Goal: Task Accomplishment & Management: Use online tool/utility

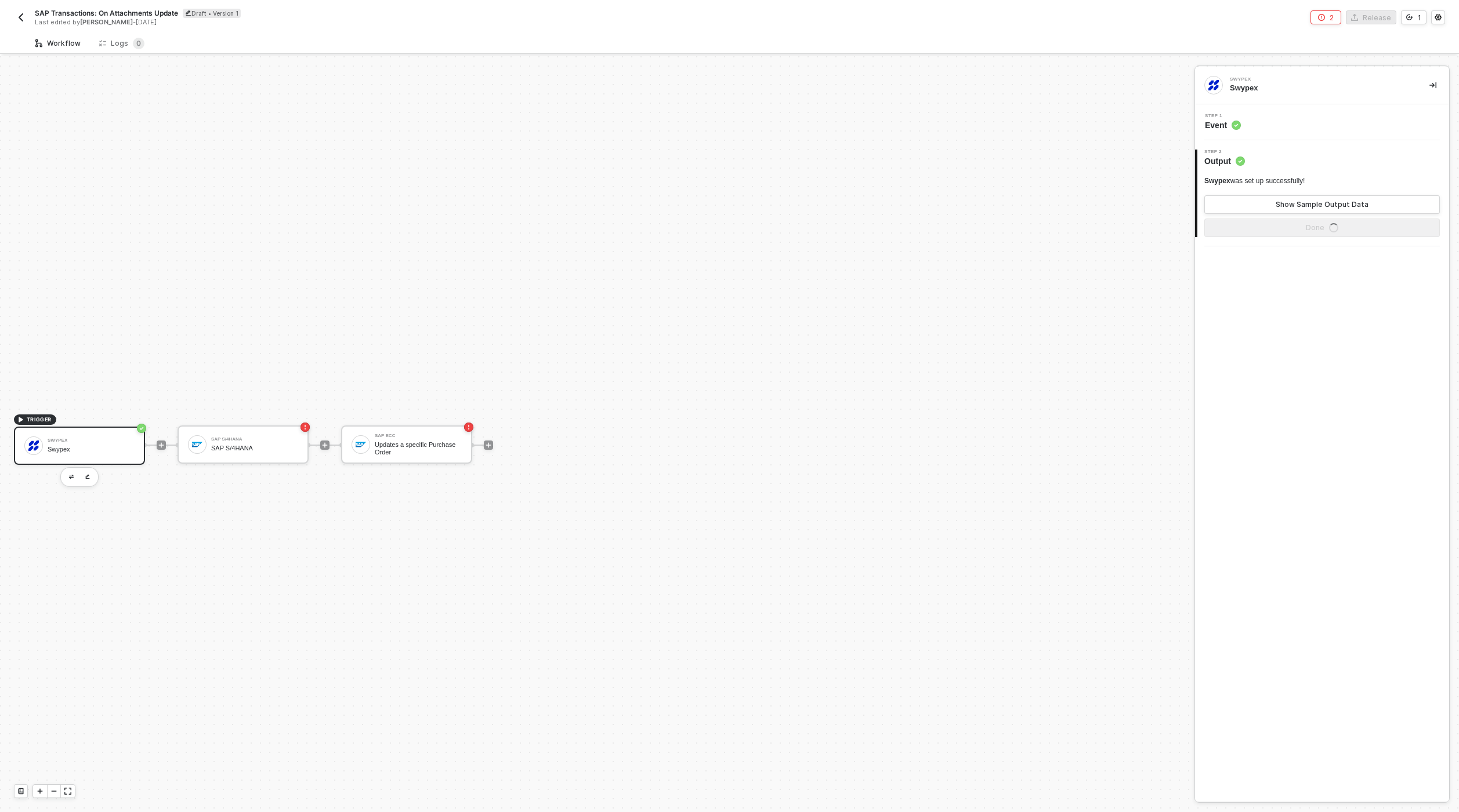
scroll to position [22, 0]
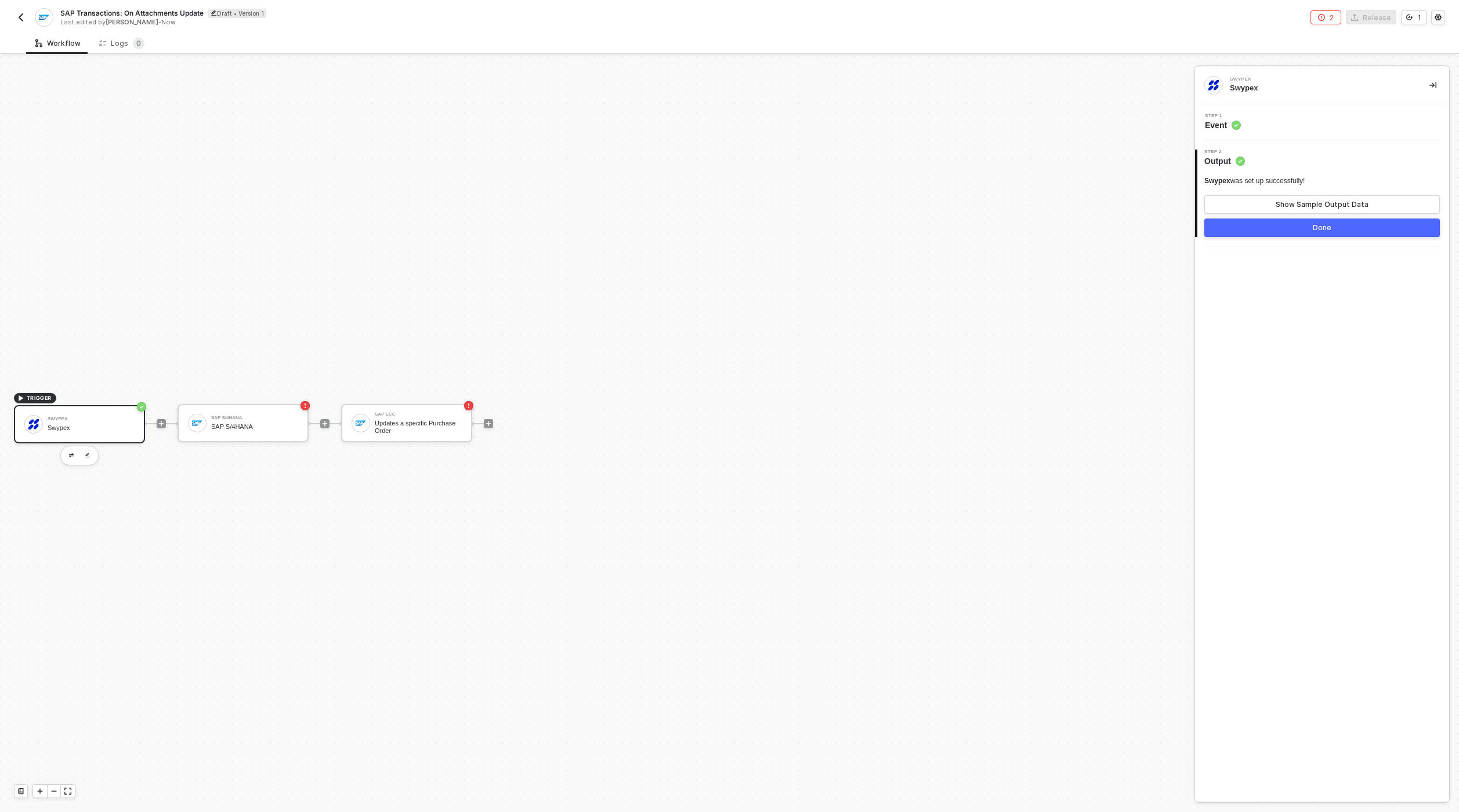
click at [21, 14] on img "button" at bounding box center [21, 17] width 9 height 9
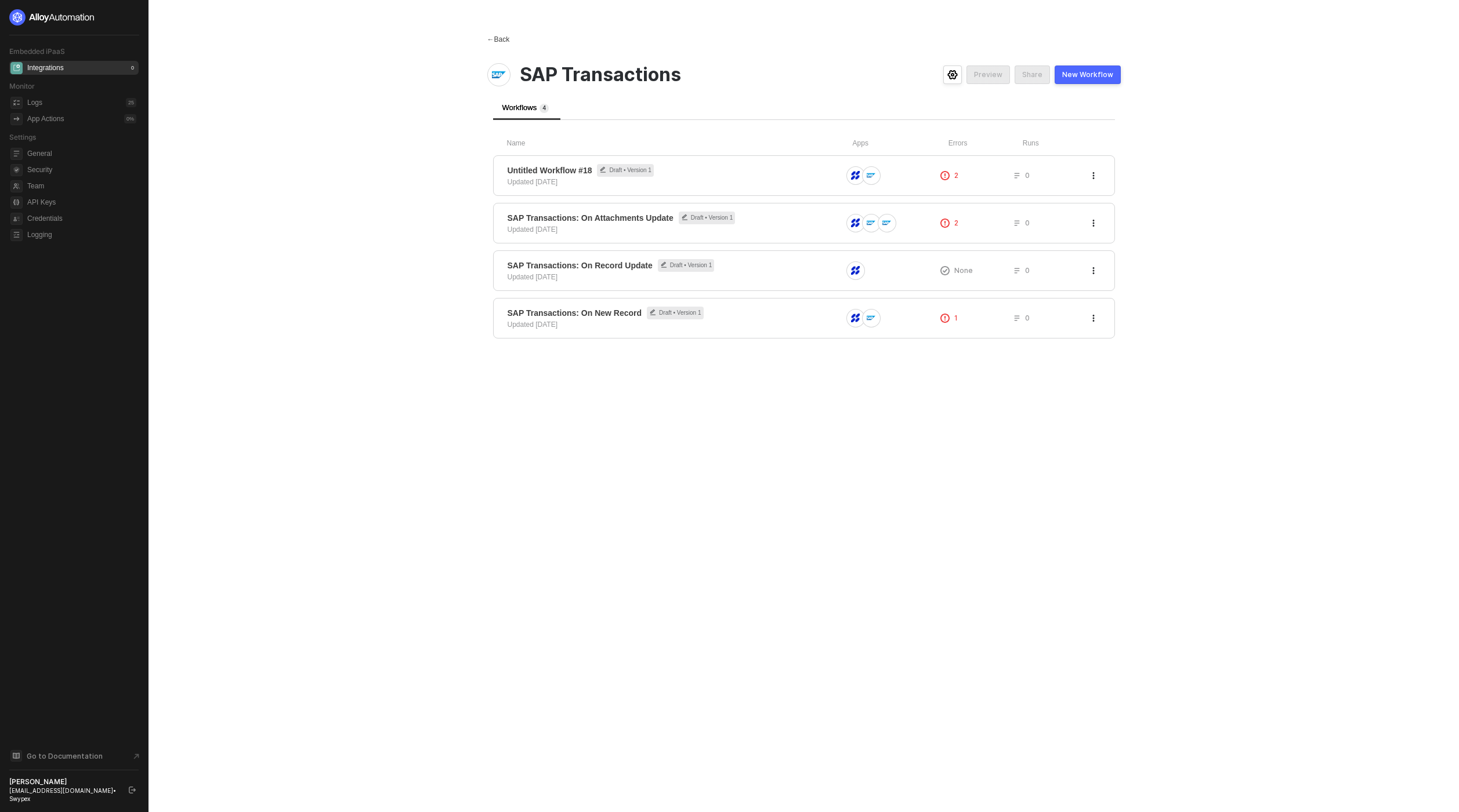
click at [502, 36] on div "← Back" at bounding box center [498, 39] width 22 height 9
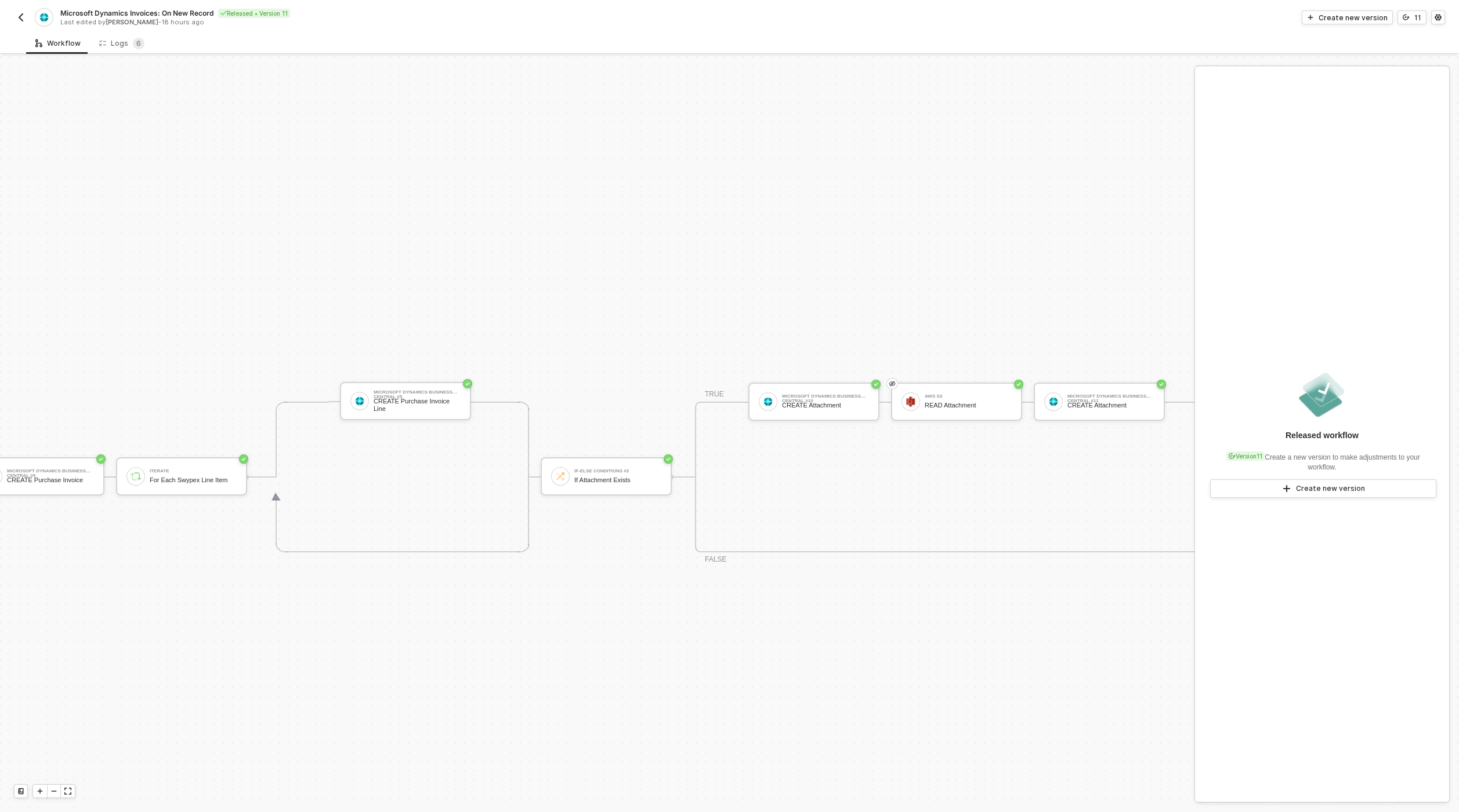
scroll to position [420, 1077]
click at [979, 311] on div "TRIGGER Swypex Invoice Created Account Variables READ Account Variables Microso…" at bounding box center [60, 476] width 2257 height 1682
click at [23, 13] on img "button" at bounding box center [21, 17] width 9 height 9
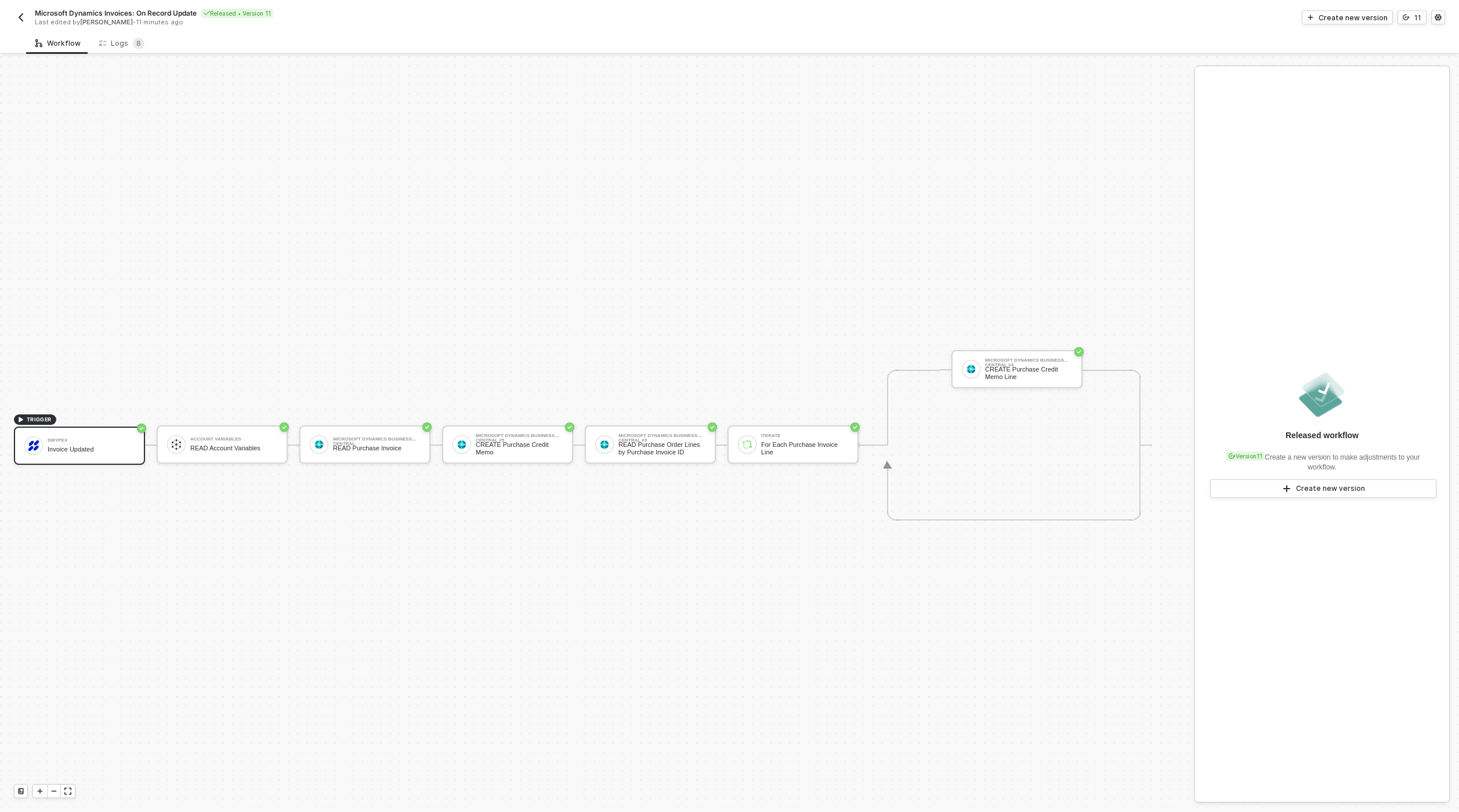
scroll to position [22, 0]
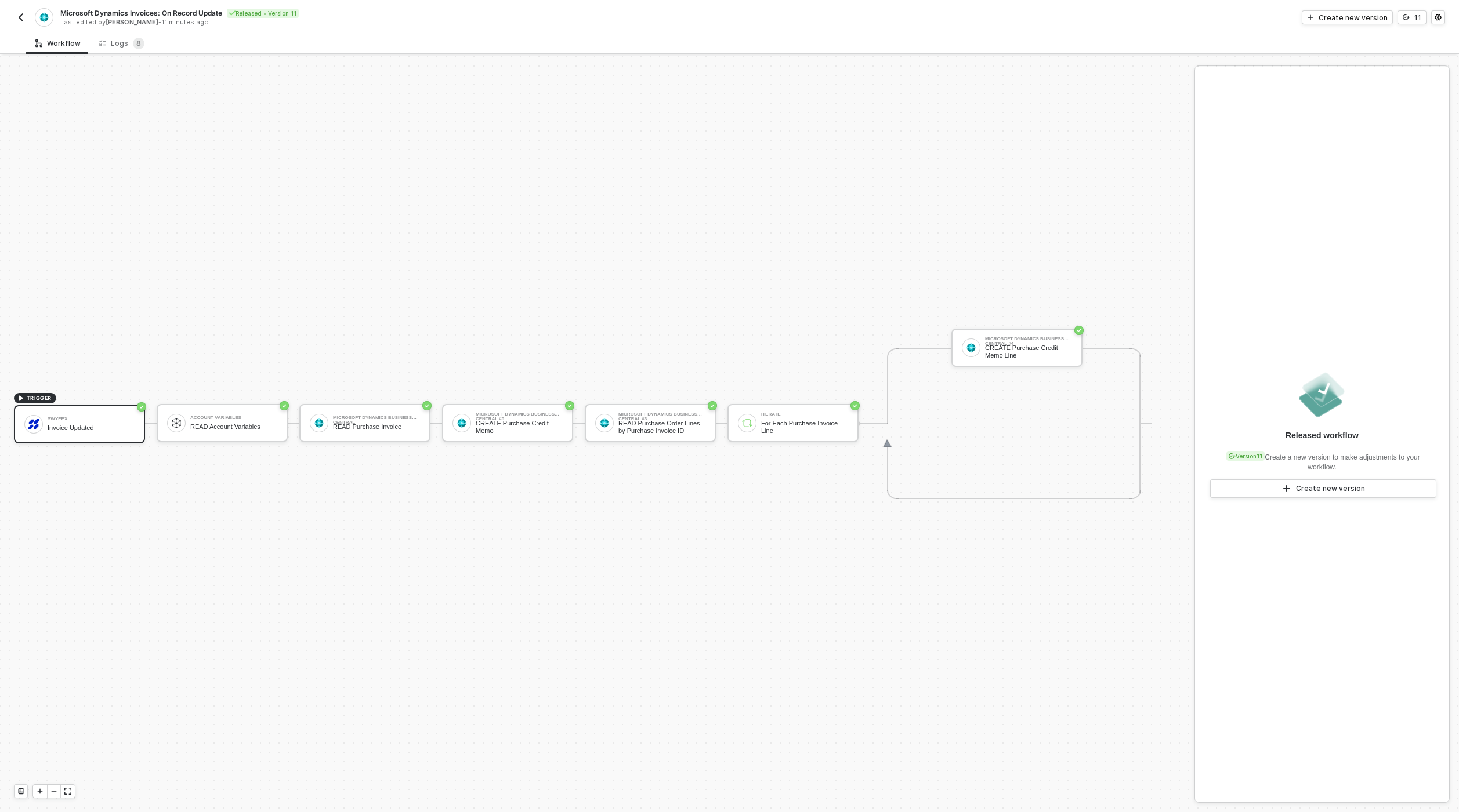
click at [1028, 323] on div "Microsoft Dynamics Business Central #4 CREATE Purchase Credit Memo Line" at bounding box center [1017, 348] width 131 height 151
click at [1025, 337] on div "Microsoft Dynamics Business Central #4" at bounding box center [1028, 338] width 87 height 4
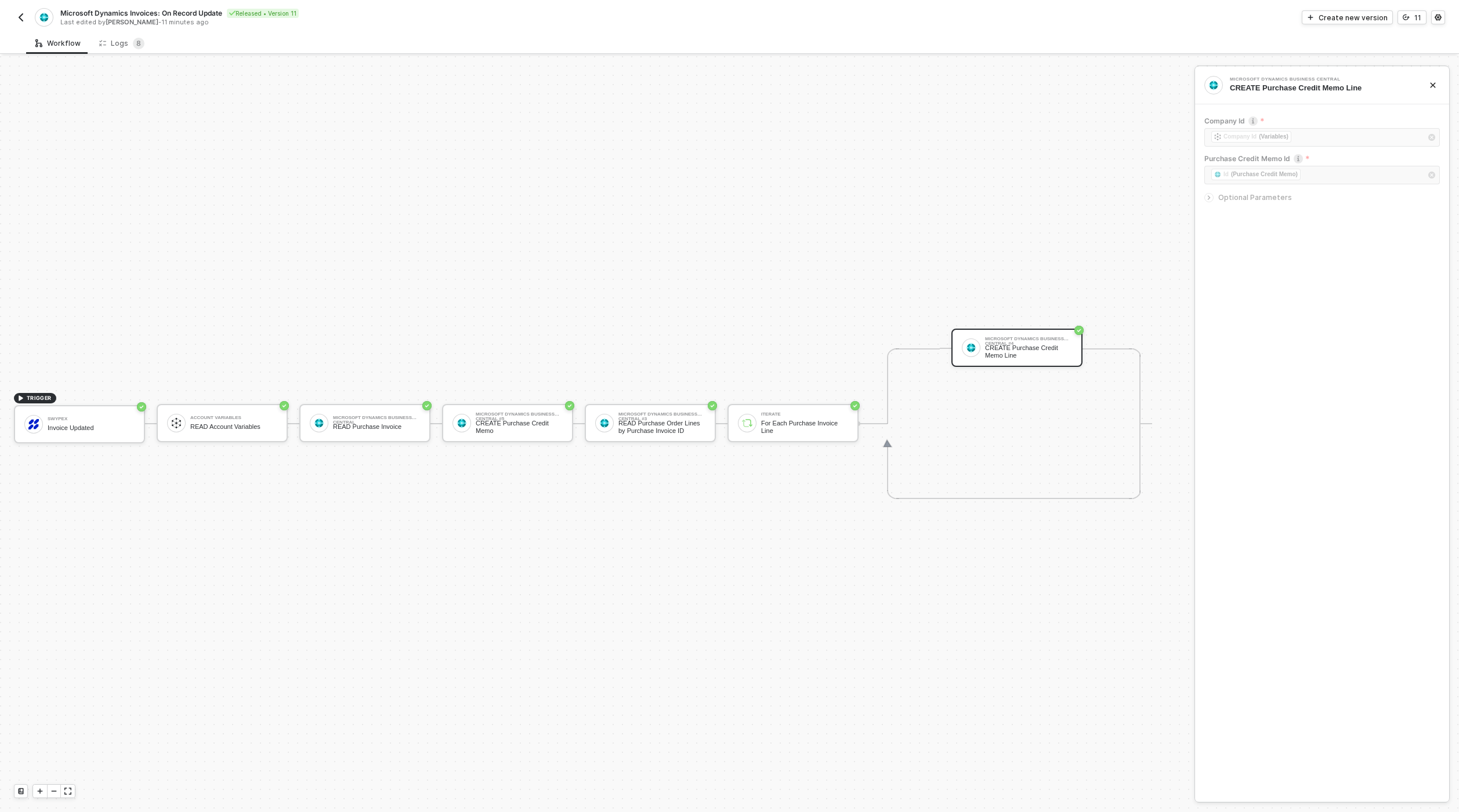
click at [1260, 200] on span "Optional Parameters" at bounding box center [1254, 198] width 73 height 9
click at [994, 359] on div "Microsoft Dynamics Business Central #4 CREATE Purchase Credit Memo Line" at bounding box center [1017, 348] width 131 height 38
click at [1233, 192] on div "Optional Parameters" at bounding box center [1322, 198] width 236 height 13
click at [22, 16] on img "button" at bounding box center [21, 17] width 9 height 9
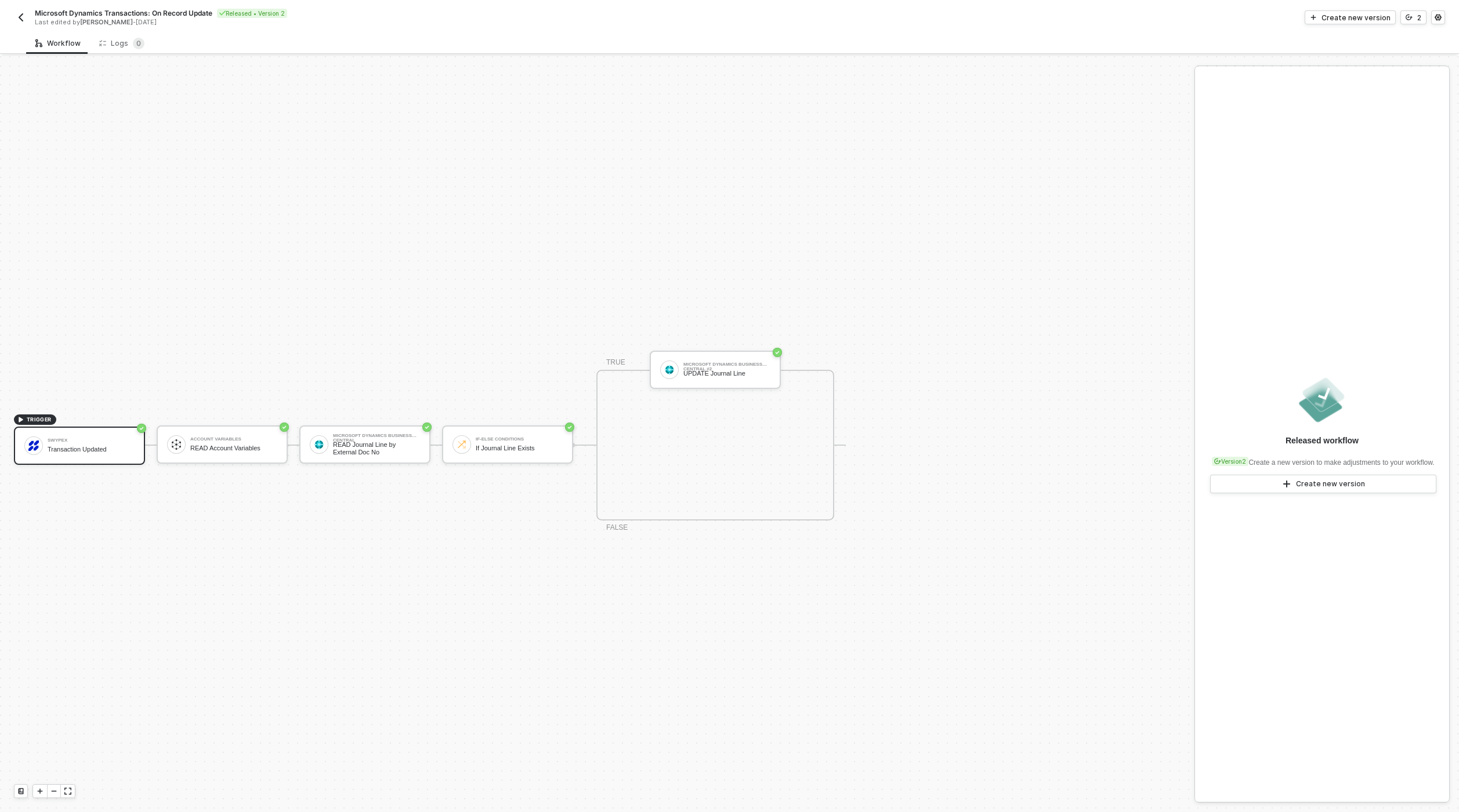
scroll to position [22, 0]
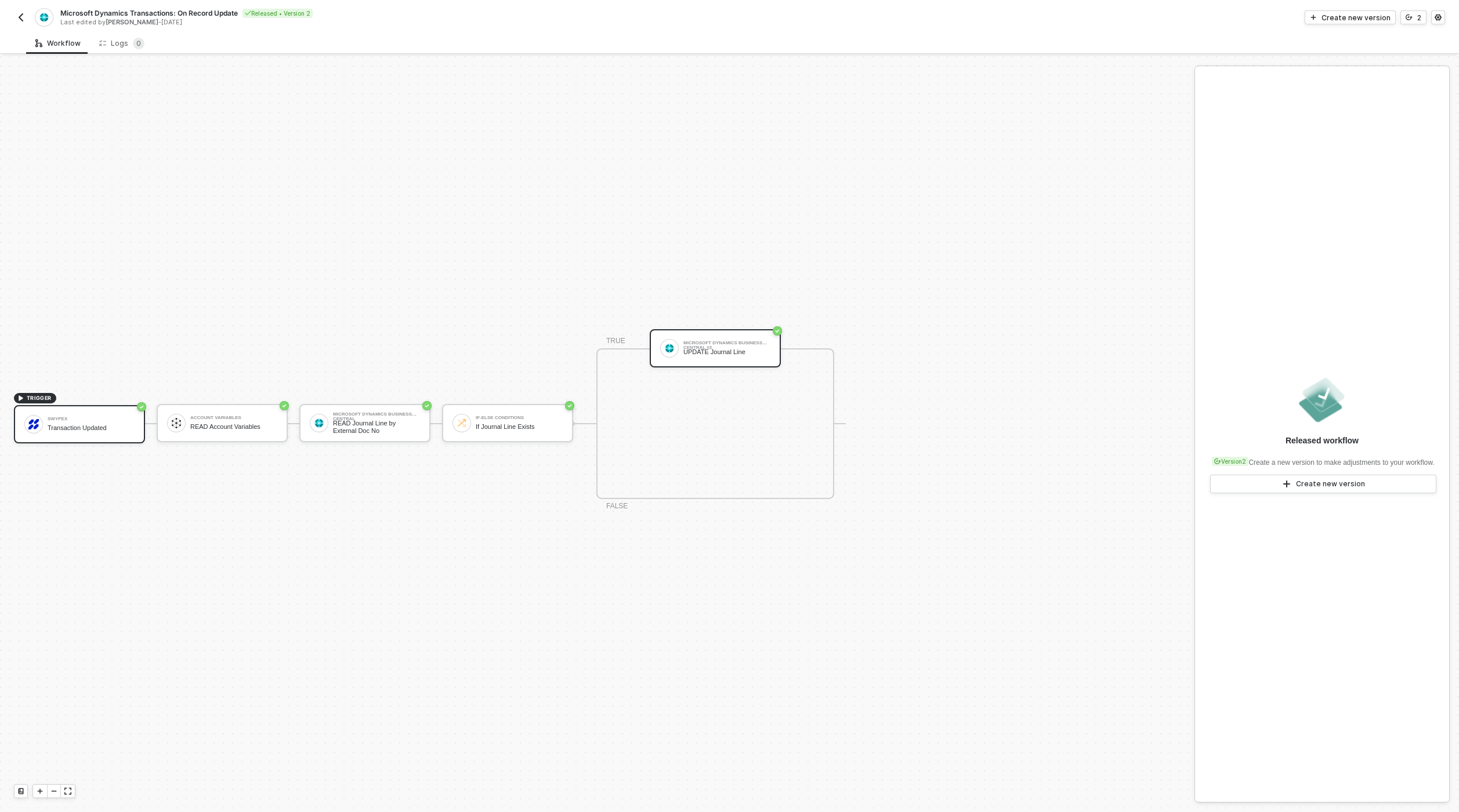
click at [703, 338] on div "Microsoft Dynamics Business Central #2 UPDATE Journal Line" at bounding box center [726, 349] width 87 height 22
